Goal: Information Seeking & Learning: Learn about a topic

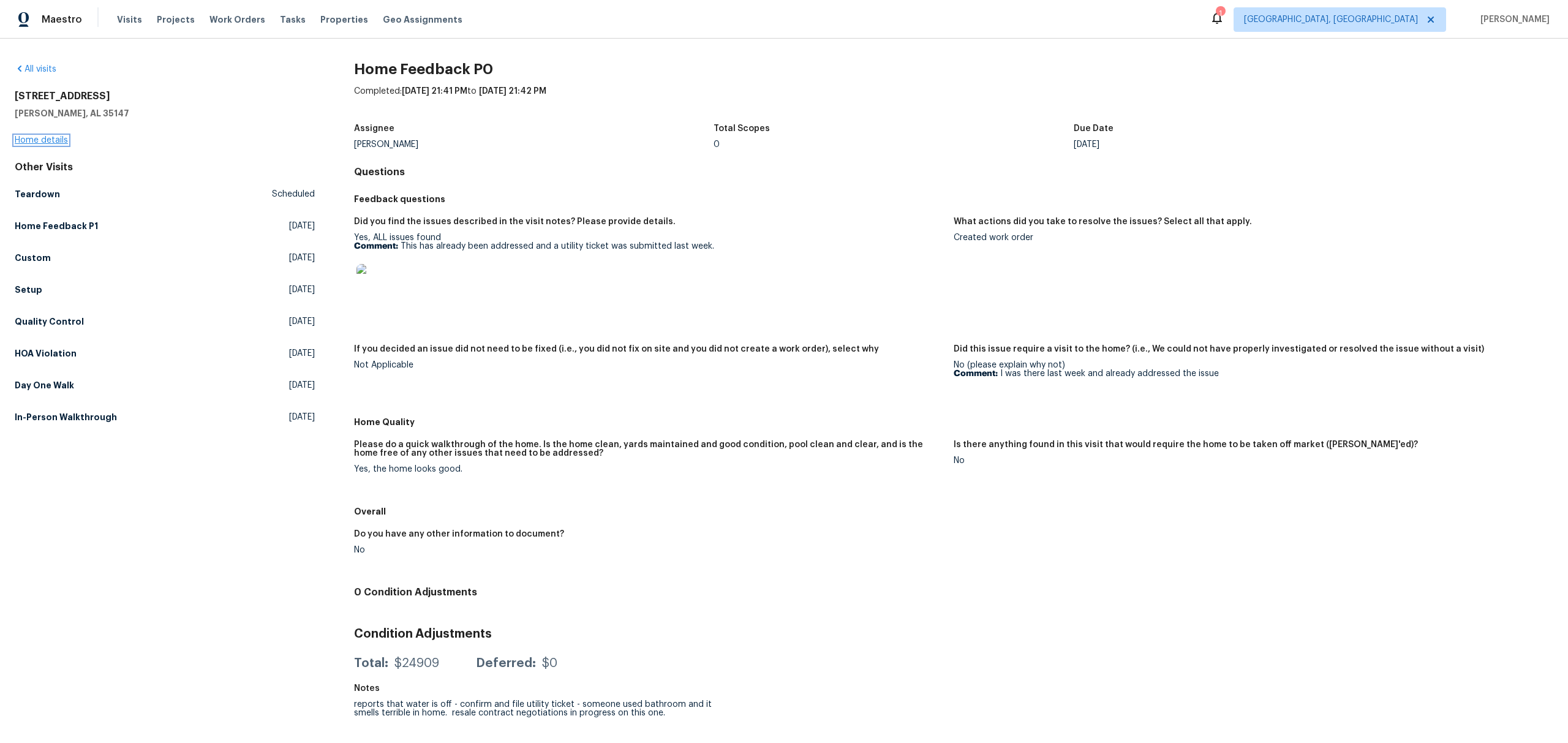
click at [44, 139] on link "Home details" at bounding box center [41, 140] width 54 height 9
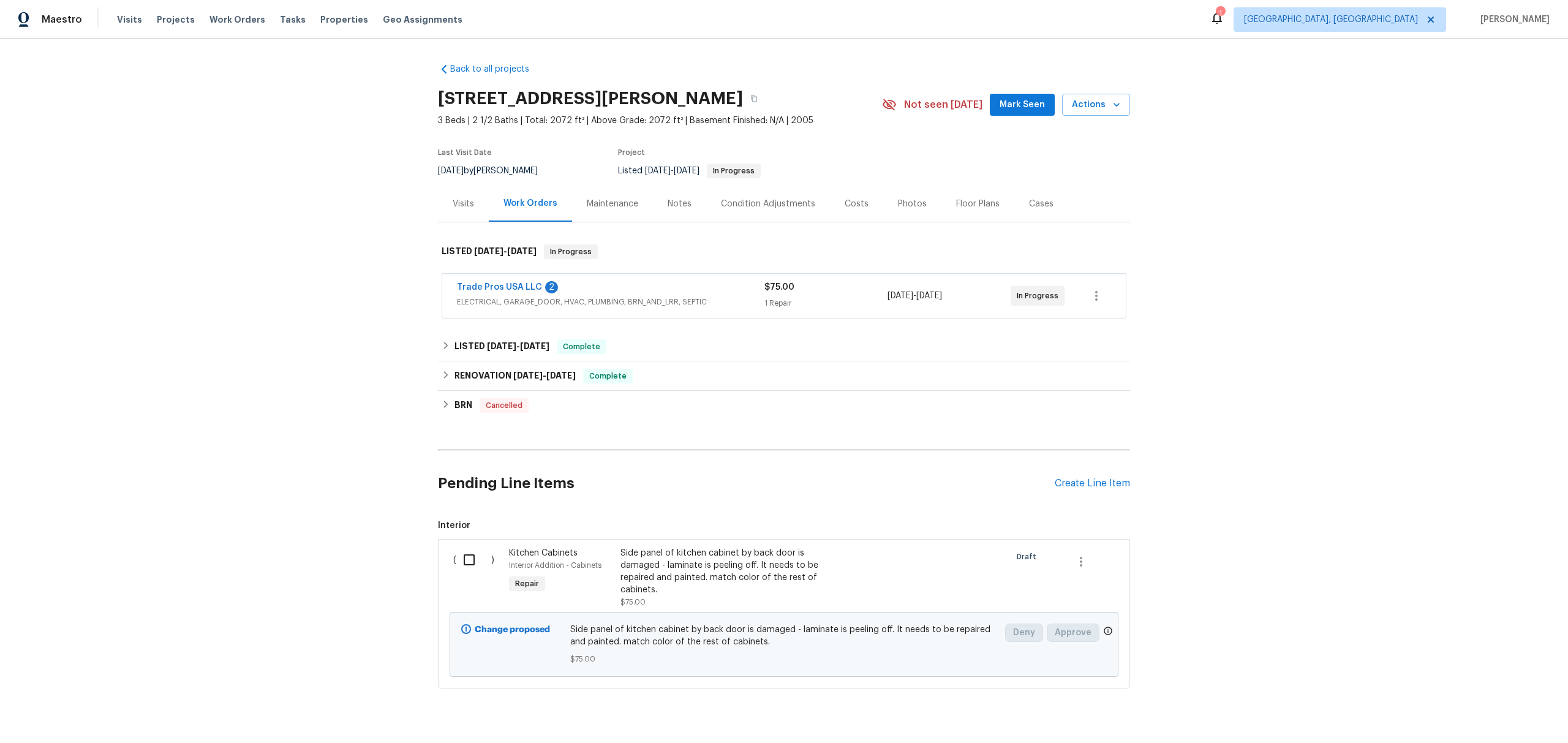
click at [571, 308] on span "ELECTRICAL, GARAGE_DOOR, HVAC, PLUMBING, BRN_AND_LRR, SEPTIC" at bounding box center [610, 301] width 308 height 13
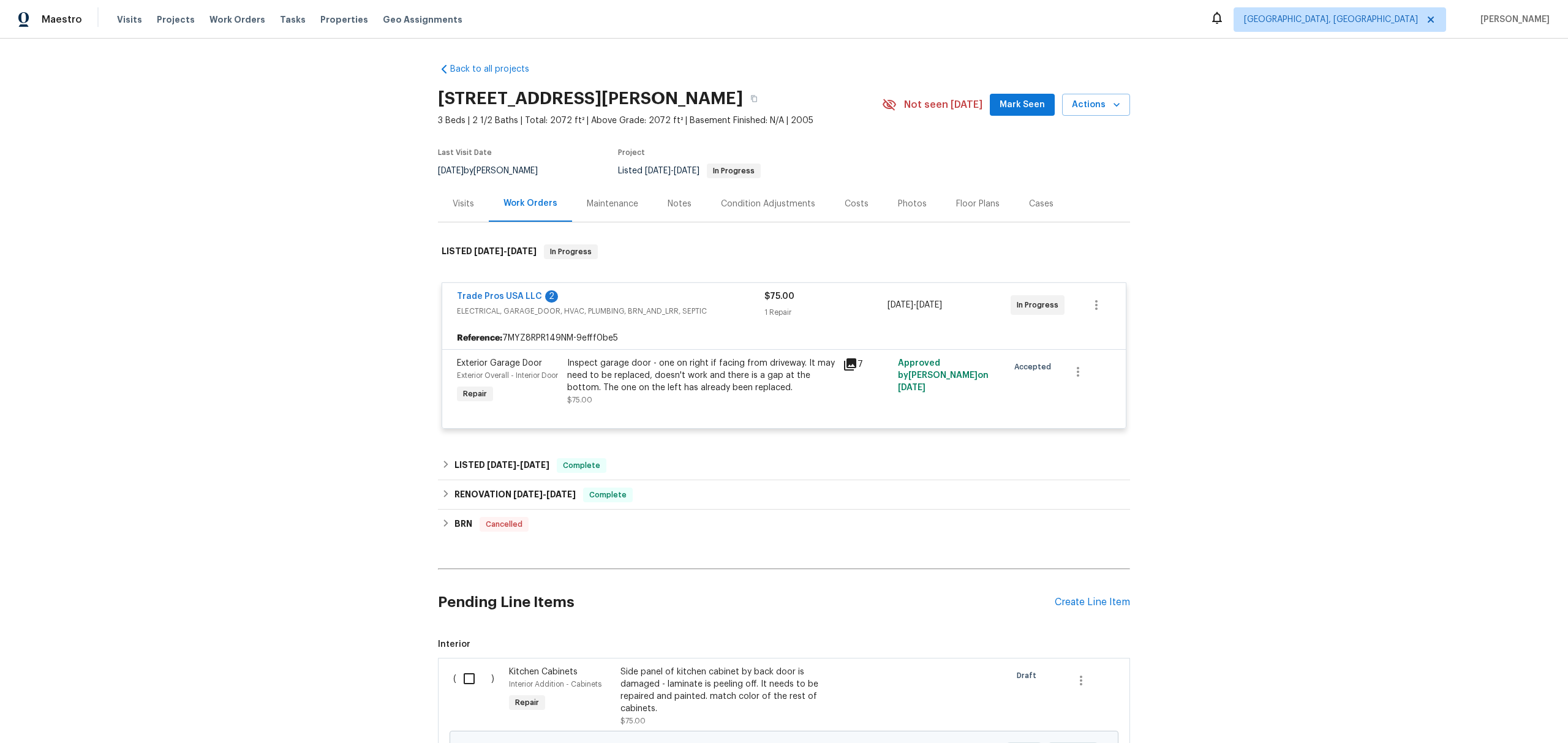
click at [848, 370] on icon at bounding box center [850, 364] width 13 height 13
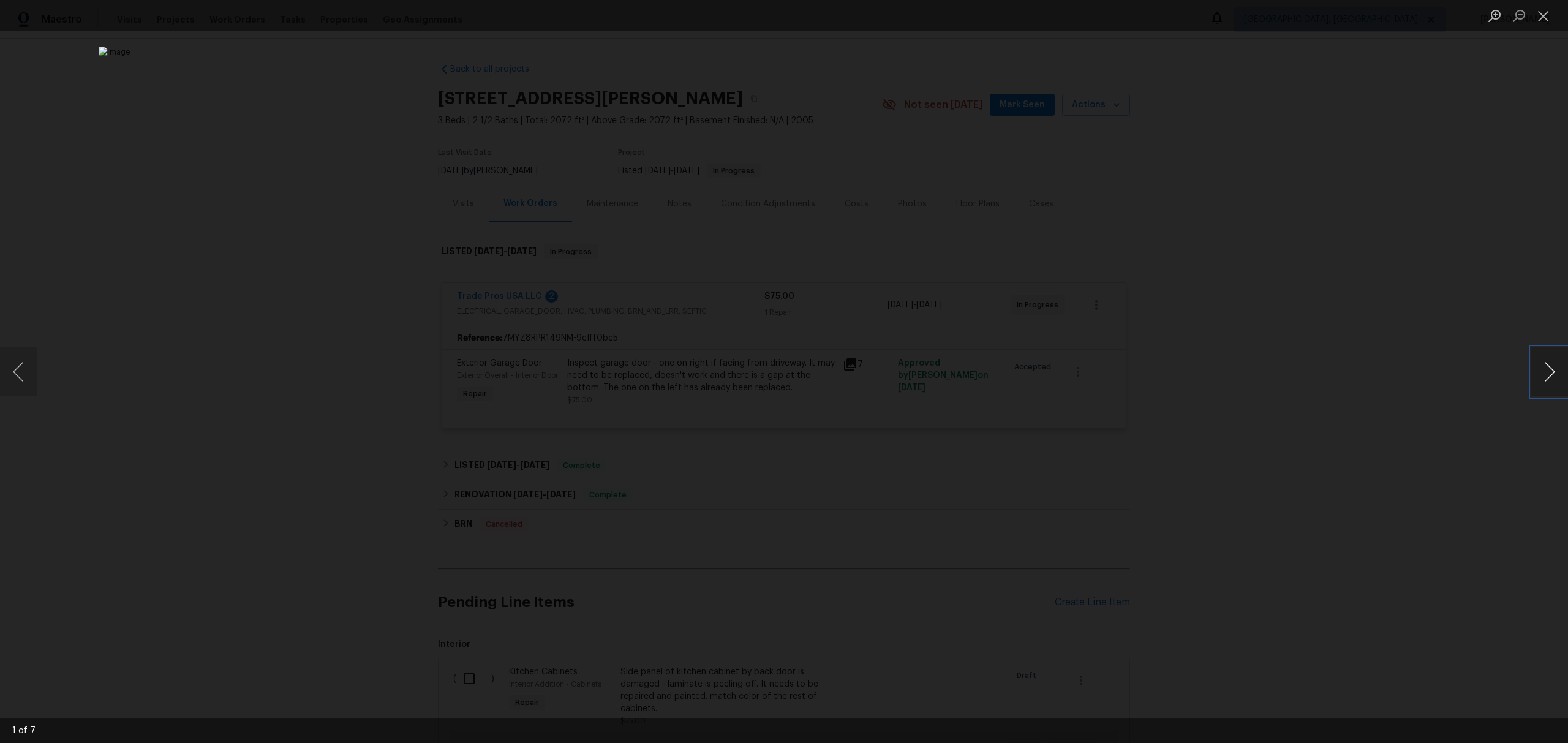
click at [1535, 368] on button "Next image" at bounding box center [1550, 372] width 37 height 49
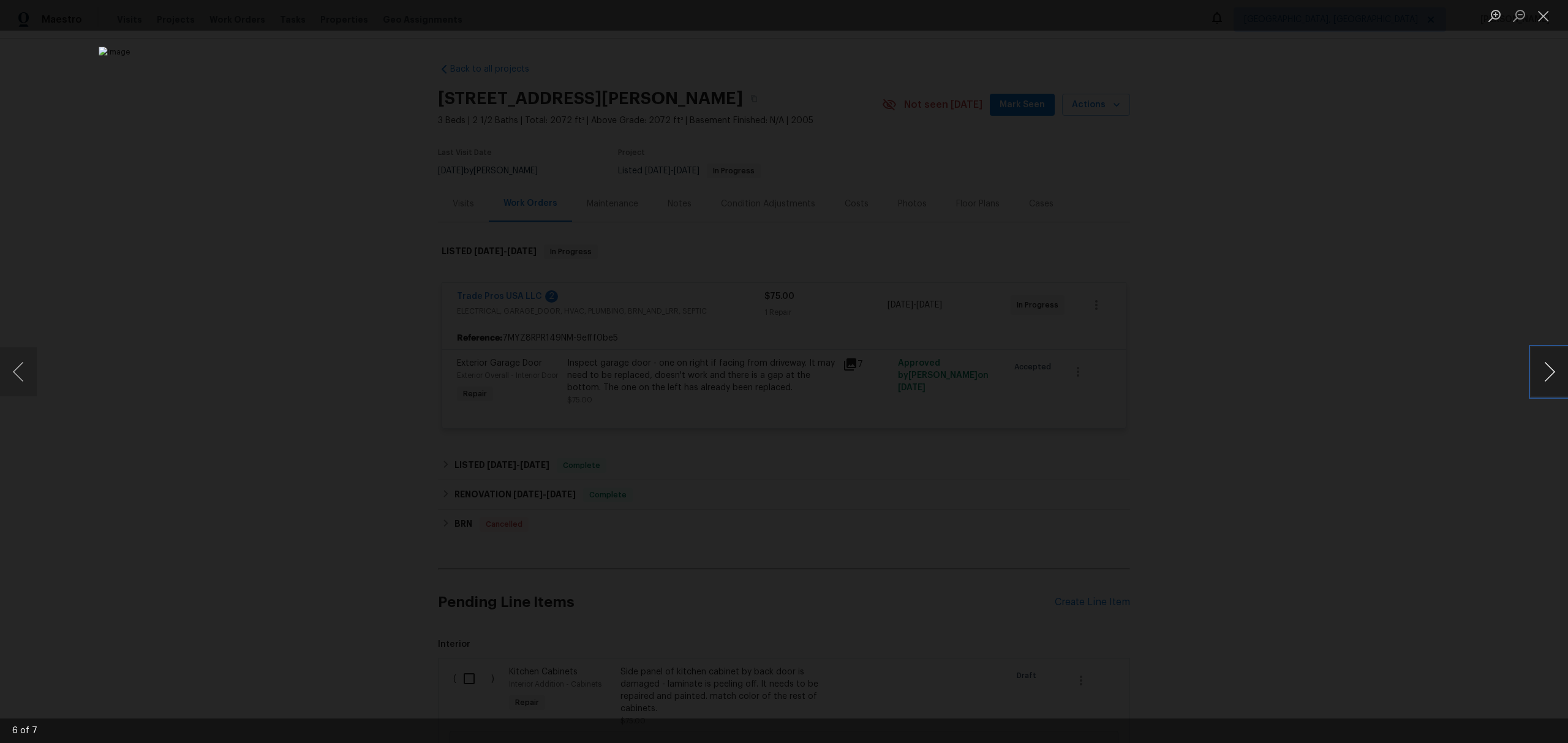
click at [1535, 368] on button "Next image" at bounding box center [1550, 372] width 37 height 49
click at [1537, 21] on button "Close lightbox" at bounding box center [1544, 15] width 24 height 21
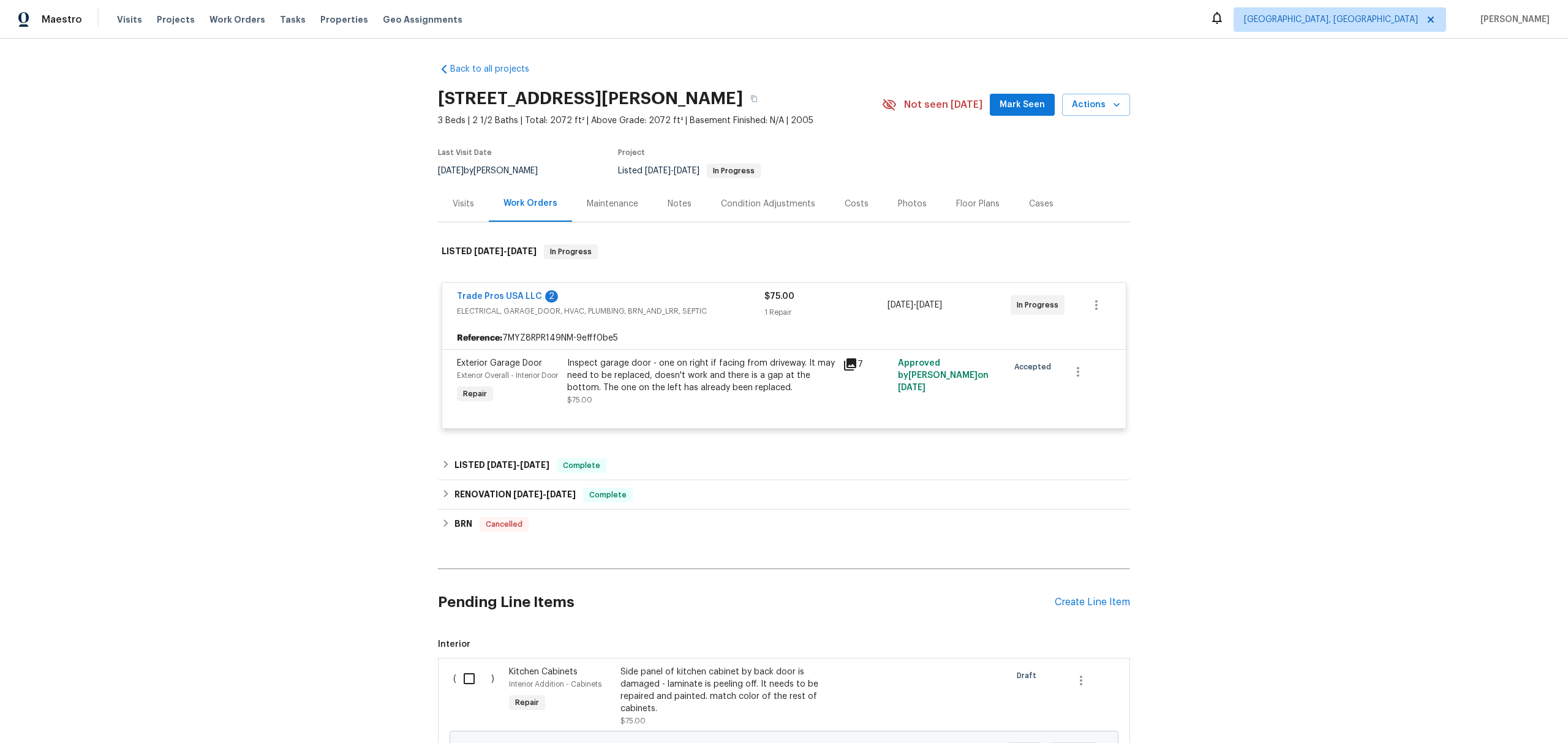
click at [749, 210] on div "Condition Adjustments" at bounding box center [768, 204] width 95 height 13
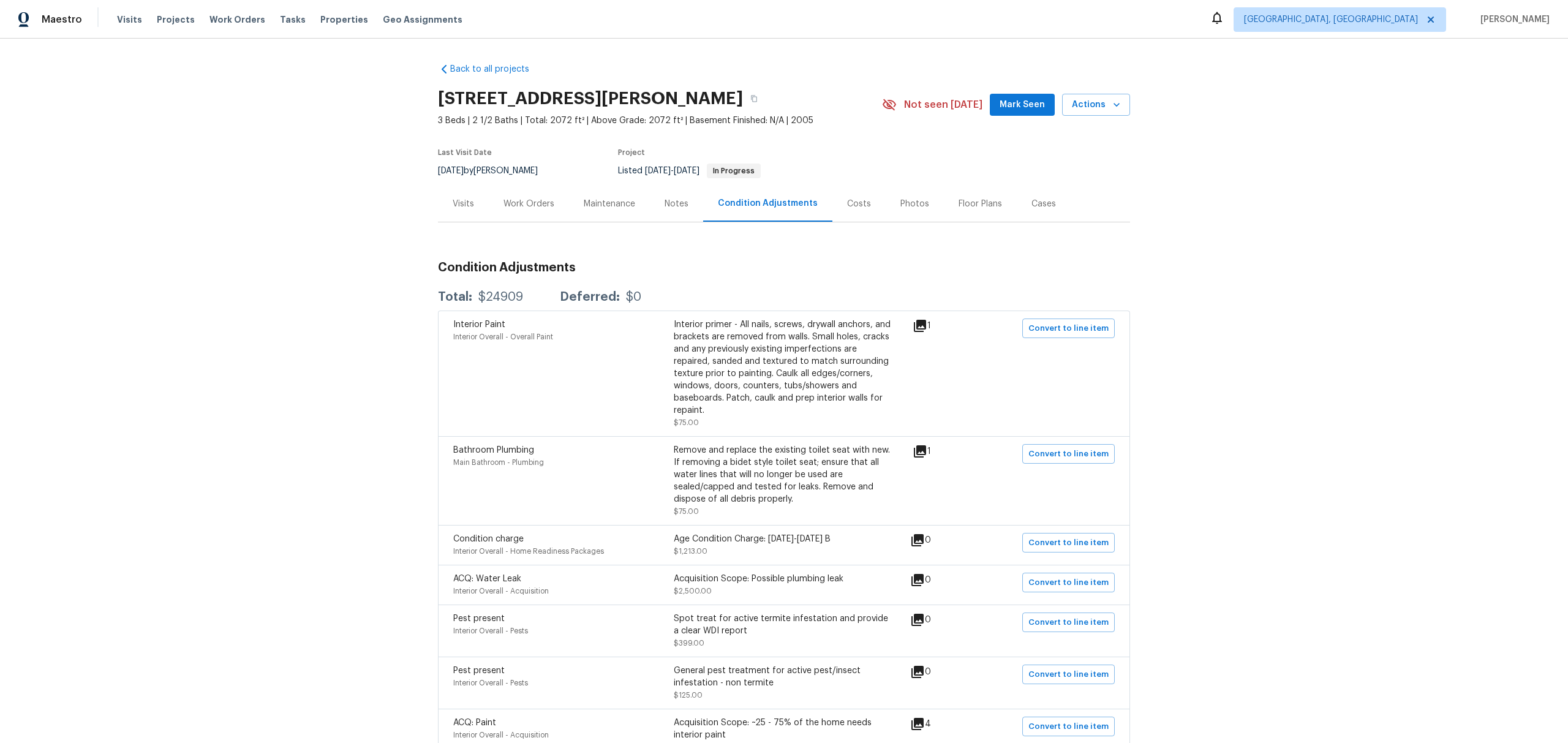
click at [685, 210] on div "Notes" at bounding box center [677, 204] width 24 height 13
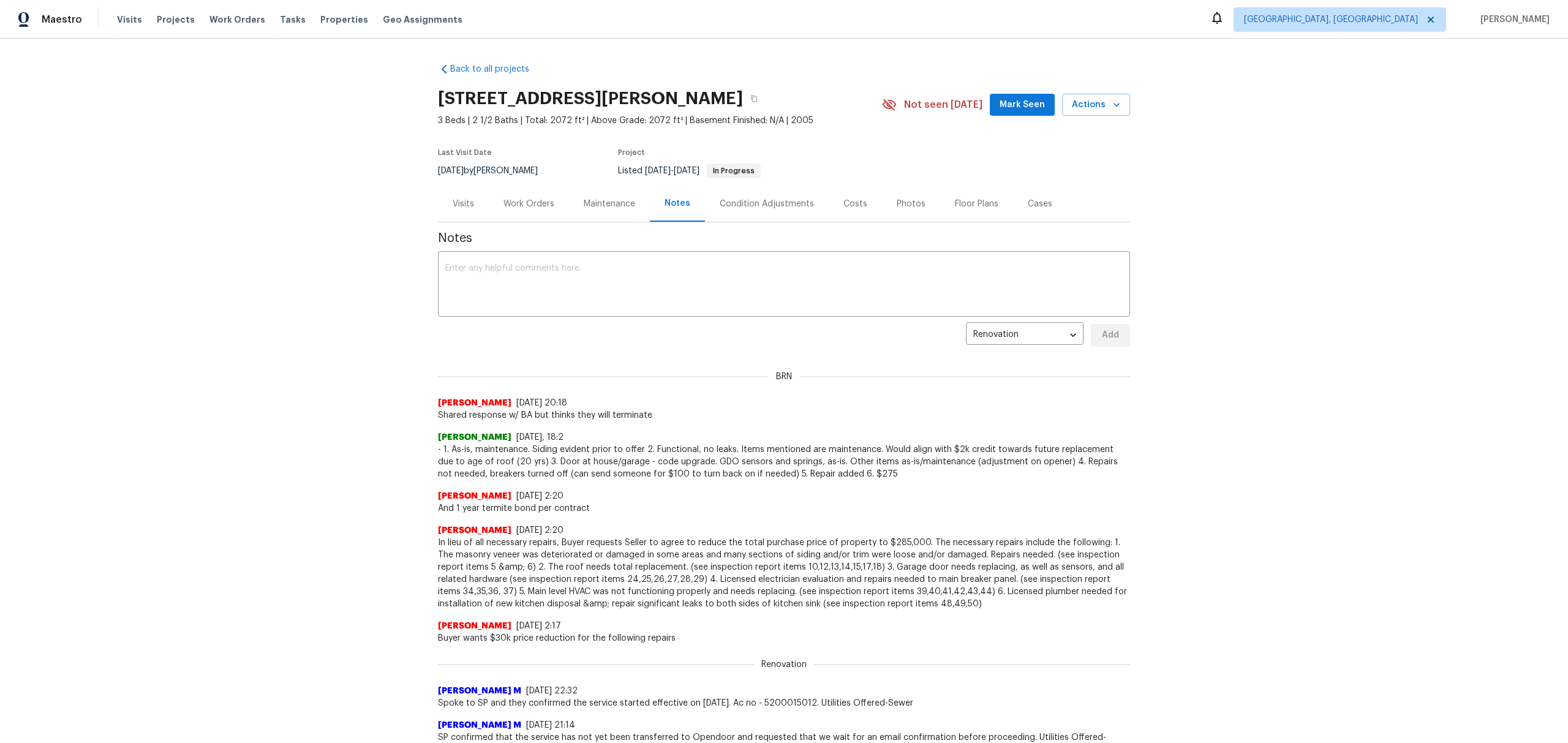
click at [608, 210] on div "Maintenance" at bounding box center [610, 204] width 52 height 13
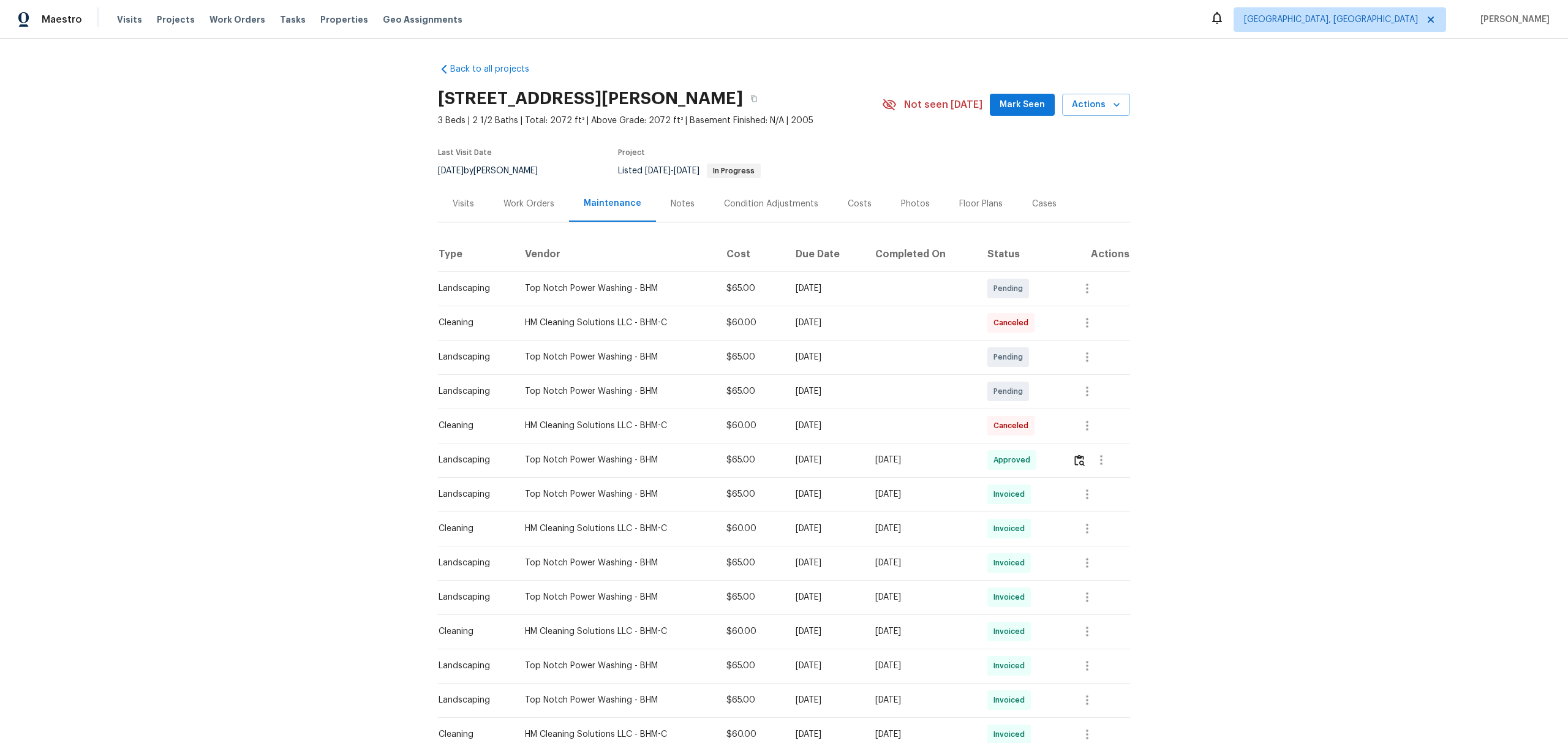
click at [531, 210] on div "Work Orders" at bounding box center [528, 204] width 51 height 13
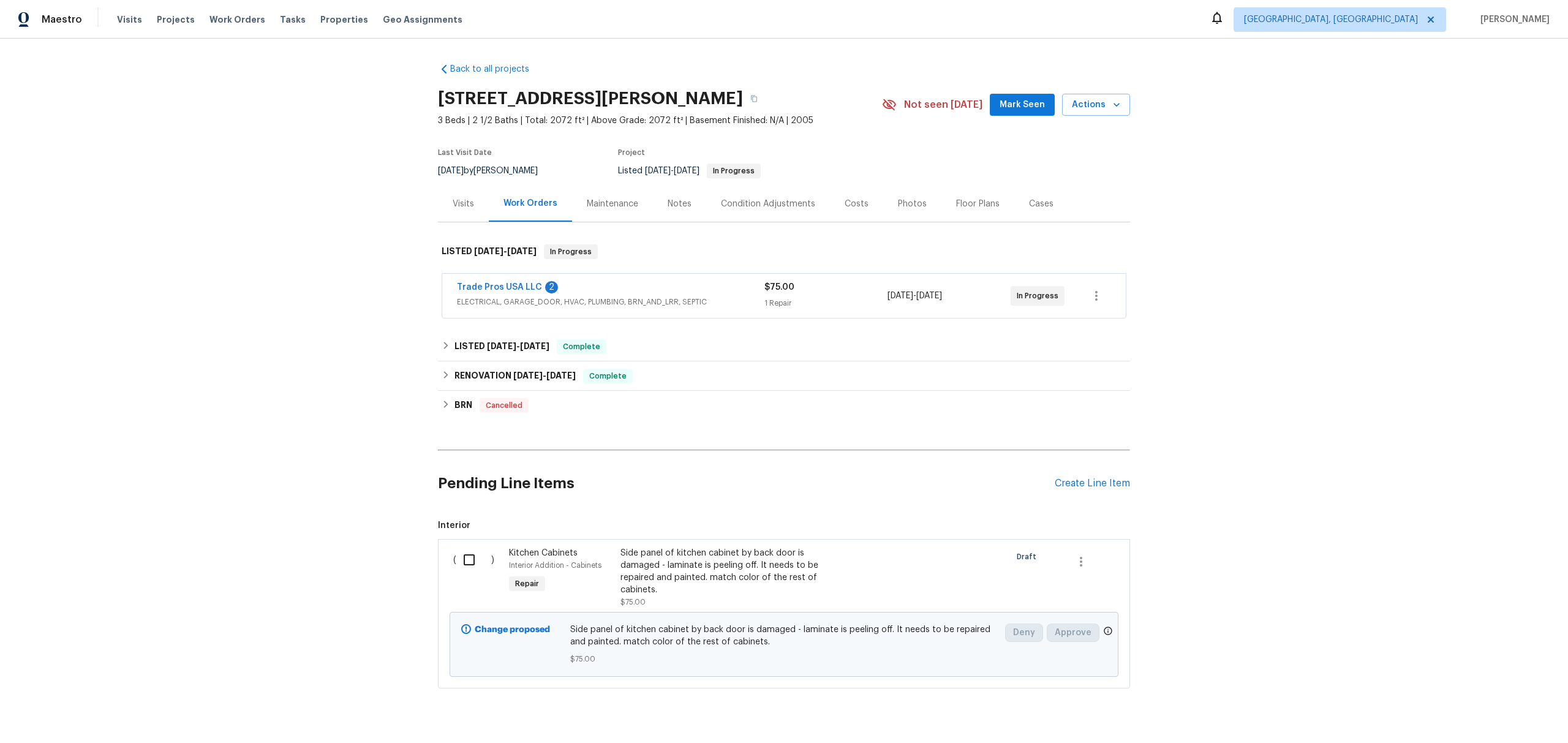
click at [468, 221] on div "Visits" at bounding box center [463, 204] width 51 height 36
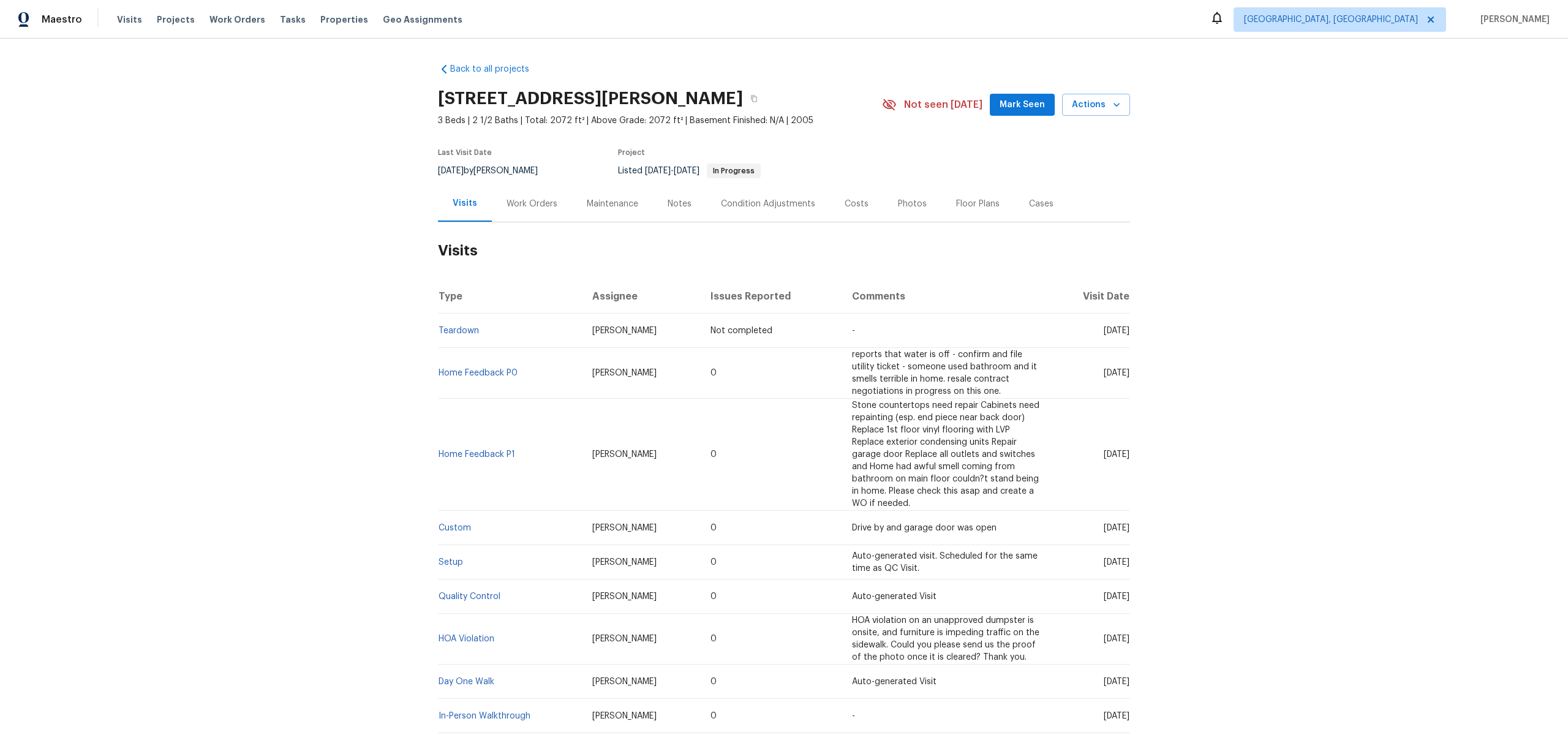
click at [757, 210] on div "Condition Adjustments" at bounding box center [768, 204] width 95 height 13
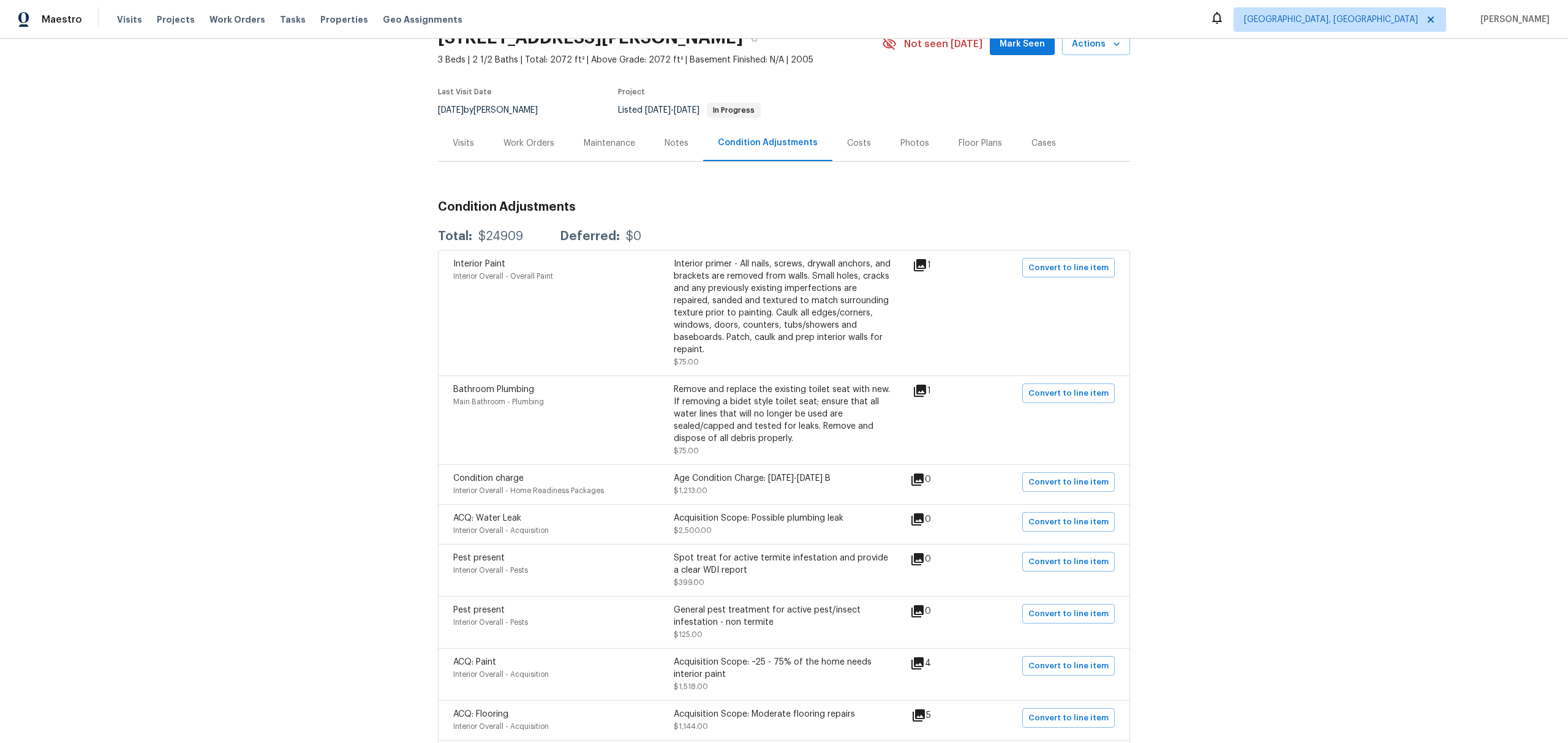
scroll to position [63, 0]
click at [913, 270] on icon at bounding box center [920, 262] width 15 height 15
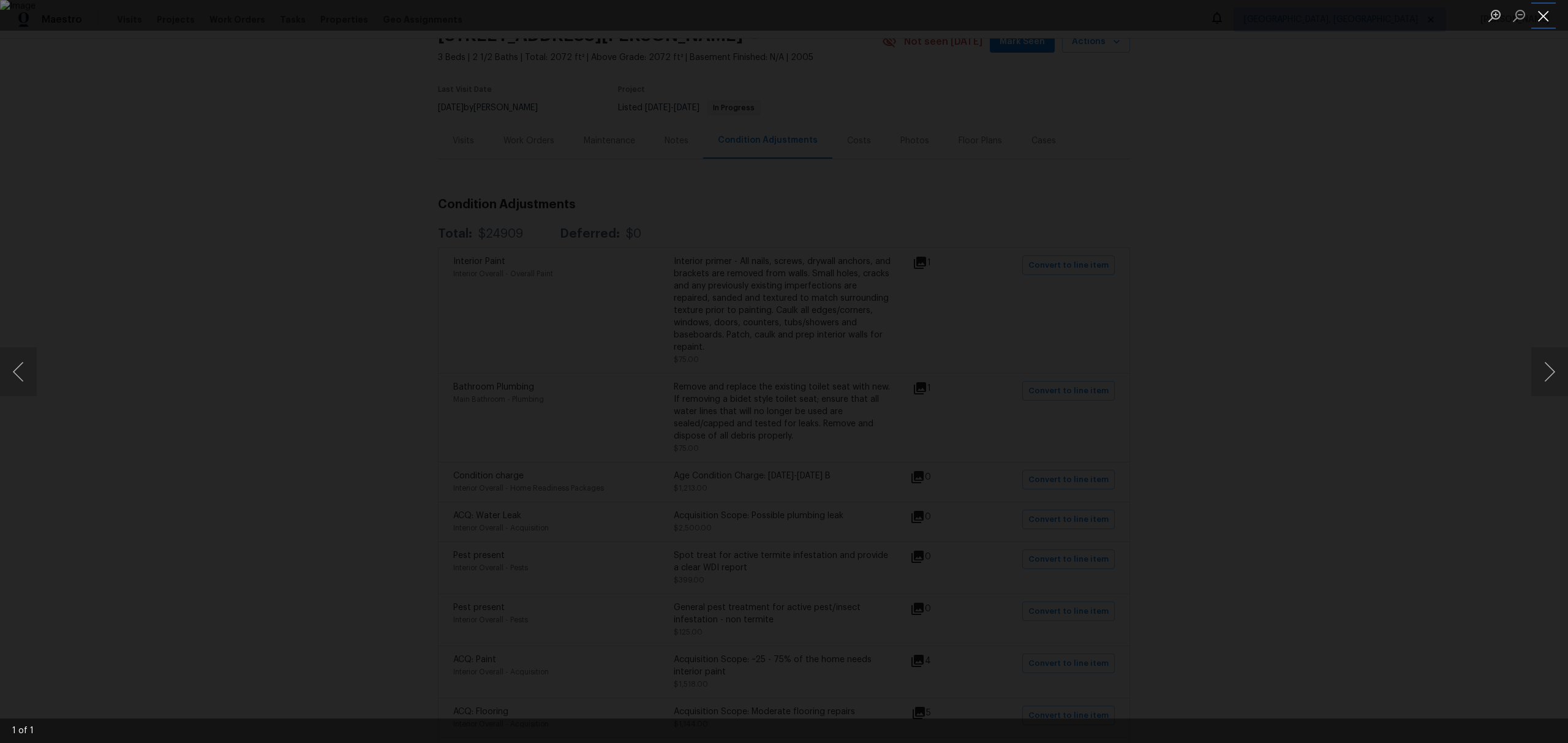
click at [1550, 19] on button "Close lightbox" at bounding box center [1544, 15] width 24 height 21
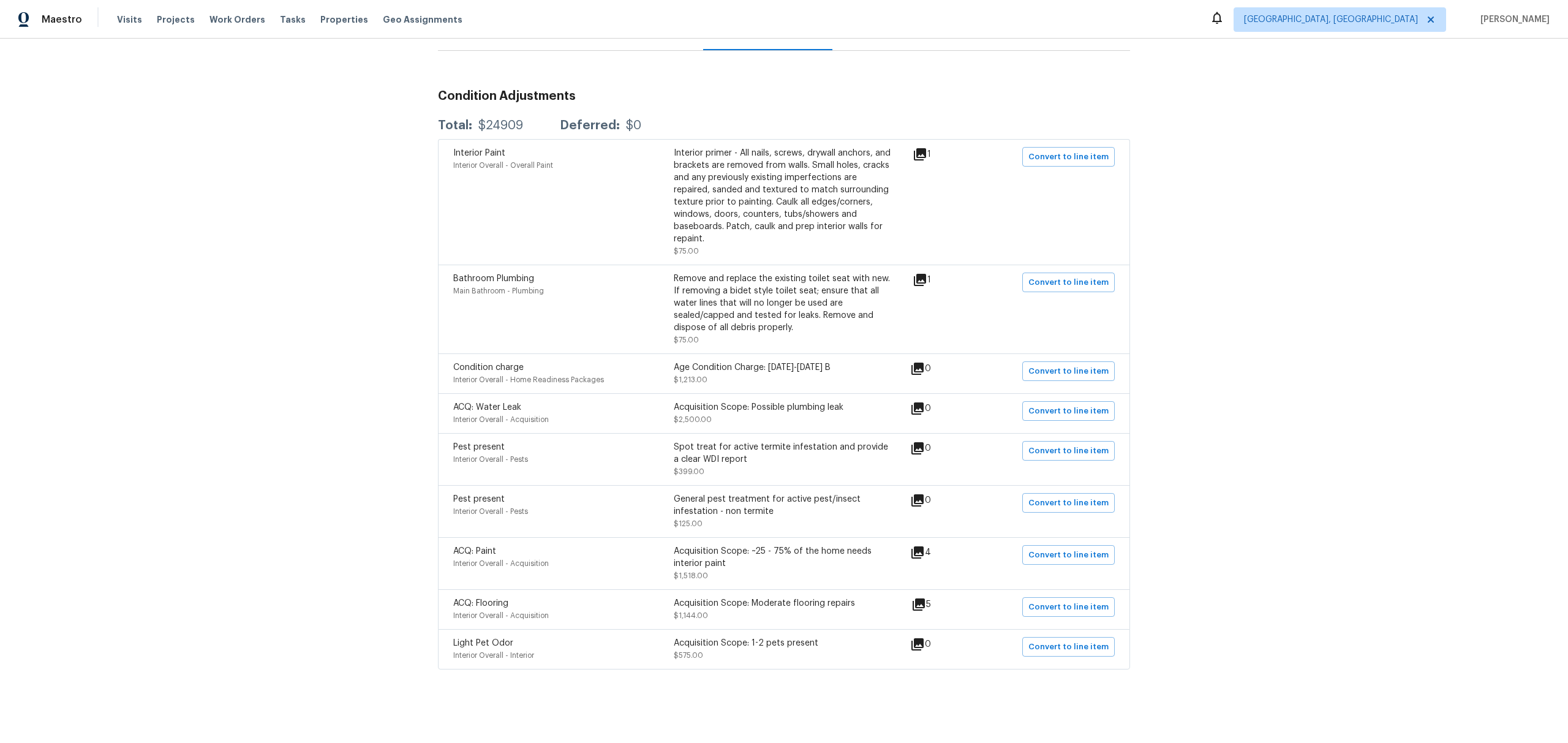
scroll to position [0, 0]
